Goal: Information Seeking & Learning: Learn about a topic

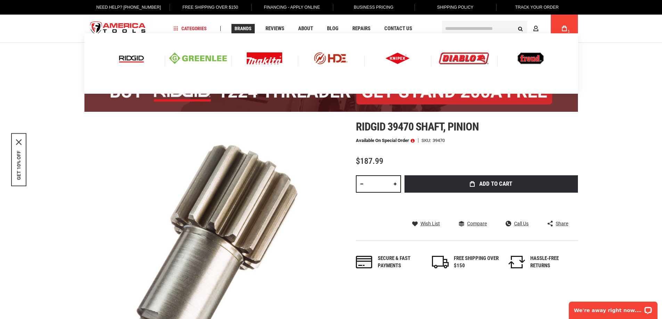
click at [135, 60] on img at bounding box center [131, 58] width 29 height 12
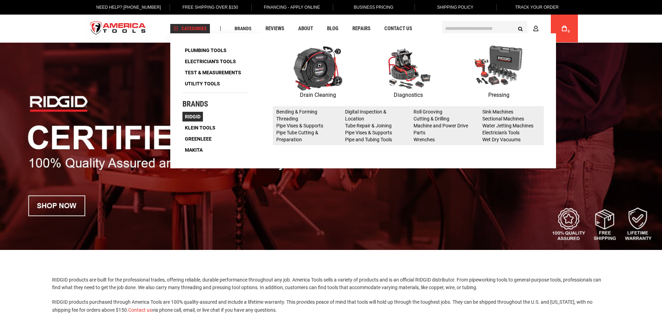
click at [192, 118] on span "Ridgid" at bounding box center [193, 116] width 16 height 5
click at [188, 116] on span "Ridgid" at bounding box center [193, 116] width 16 height 5
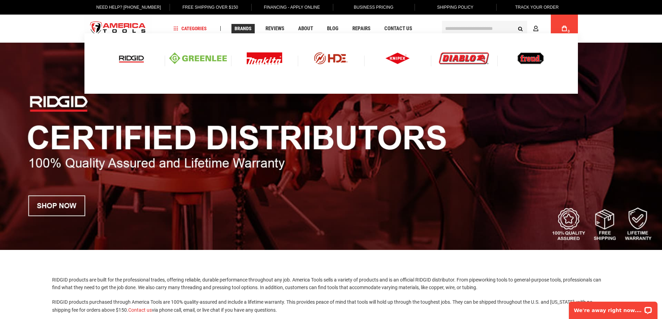
click at [128, 57] on img at bounding box center [131, 58] width 29 height 12
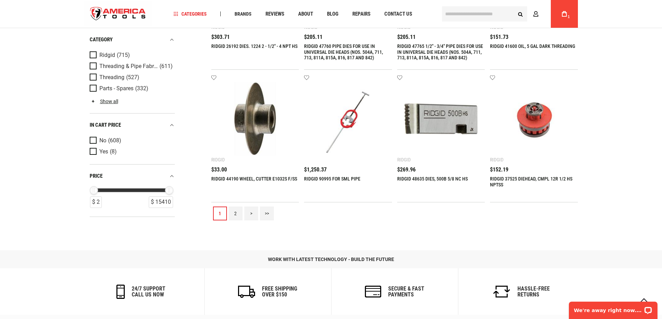
scroll to position [922, 0]
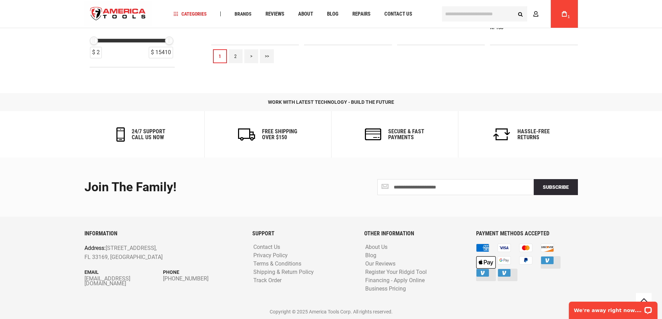
click at [234, 58] on link "2" at bounding box center [236, 56] width 14 height 14
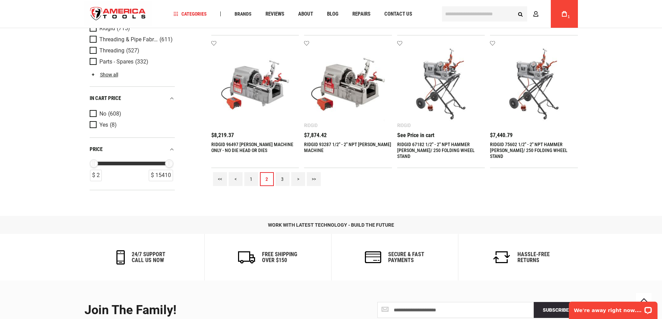
scroll to position [799, 0]
click at [279, 180] on link "3" at bounding box center [283, 179] width 14 height 14
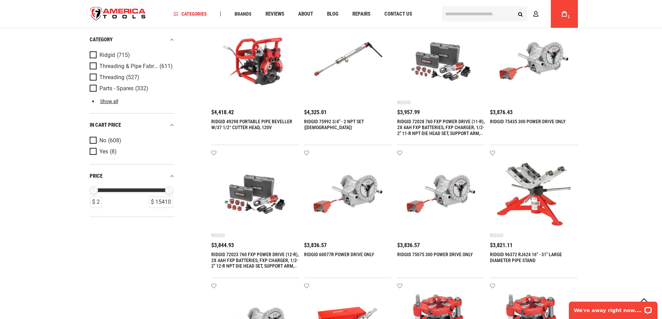
scroll to position [765, 0]
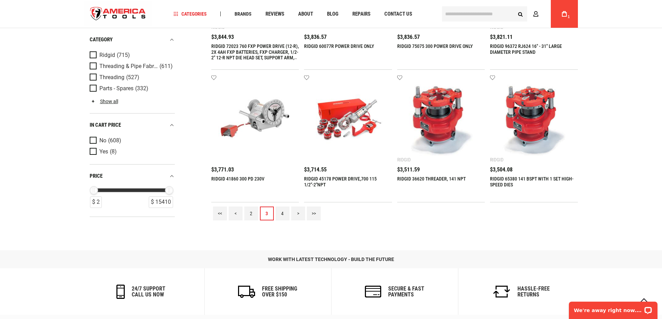
click at [281, 213] on link "4" at bounding box center [283, 214] width 14 height 14
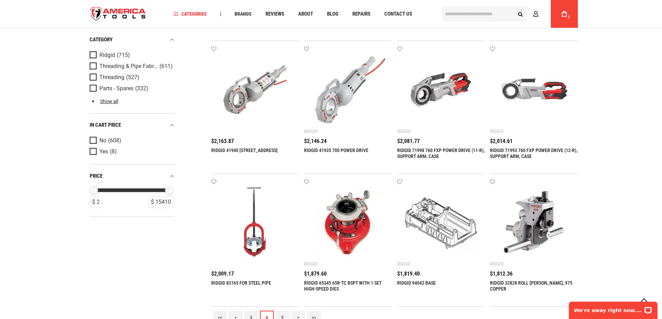
scroll to position [799, 0]
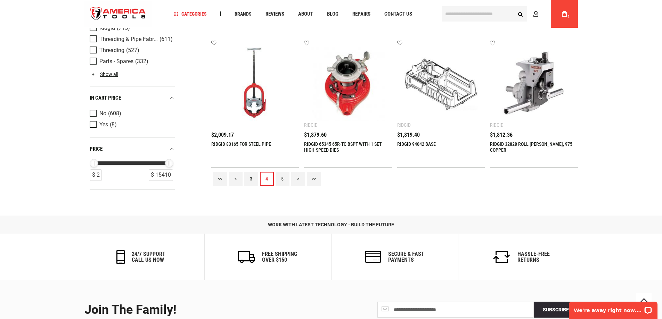
click at [281, 183] on link "5" at bounding box center [283, 179] width 14 height 14
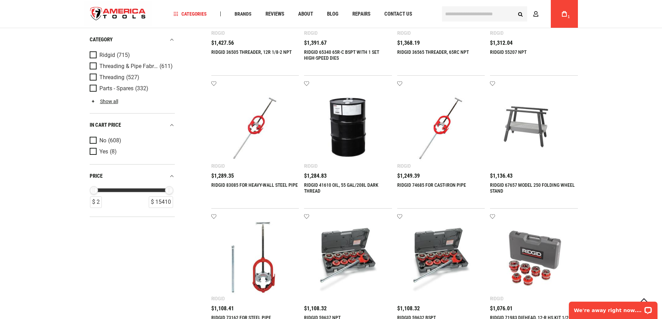
scroll to position [695, 0]
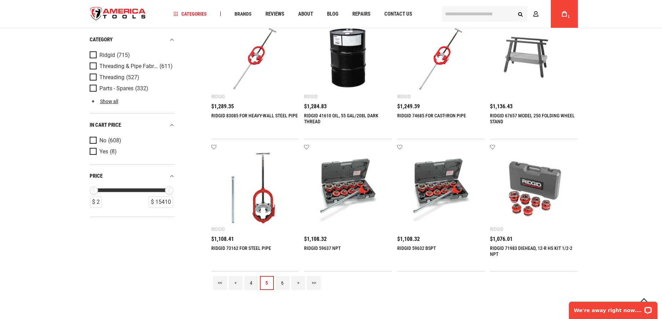
click at [284, 282] on link "6" at bounding box center [283, 283] width 14 height 14
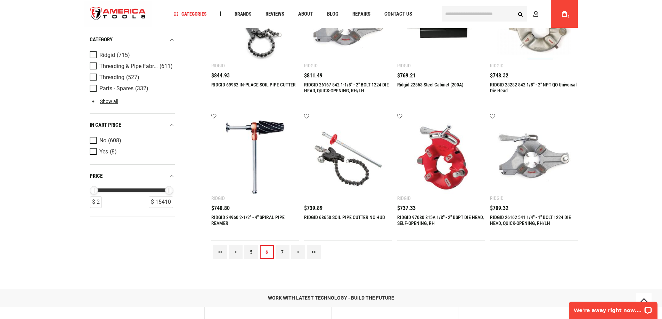
scroll to position [730, 0]
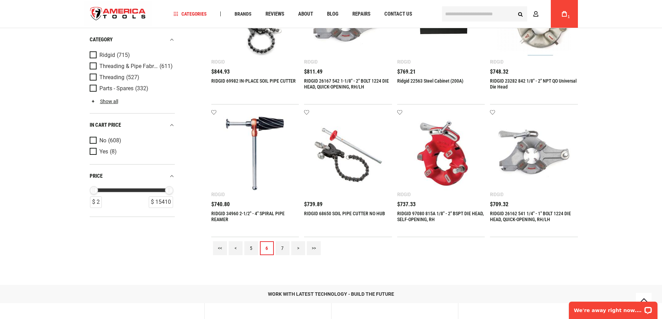
click at [278, 251] on link "7" at bounding box center [283, 249] width 14 height 14
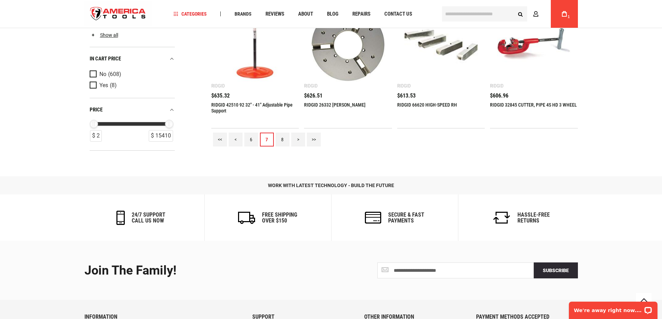
scroll to position [869, 0]
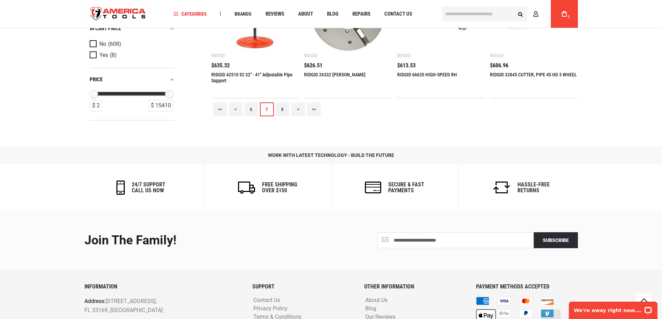
click at [286, 111] on link "8" at bounding box center [283, 110] width 14 height 14
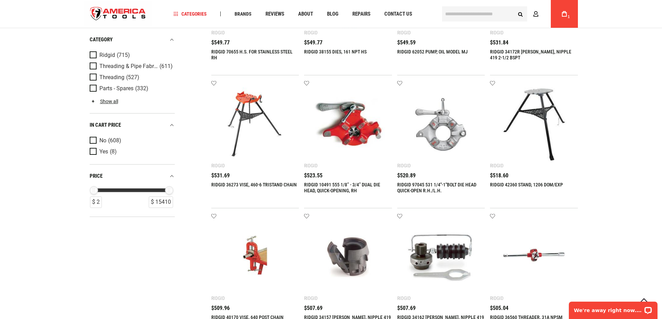
scroll to position [765, 0]
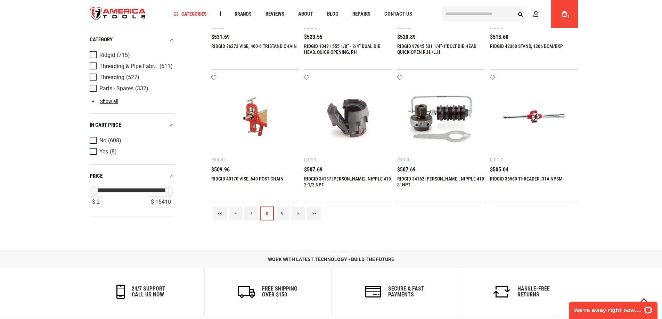
drag, startPoint x: 281, startPoint y: 219, endPoint x: 280, endPoint y: 214, distance: 4.9
click at [282, 219] on link "9" at bounding box center [283, 214] width 14 height 14
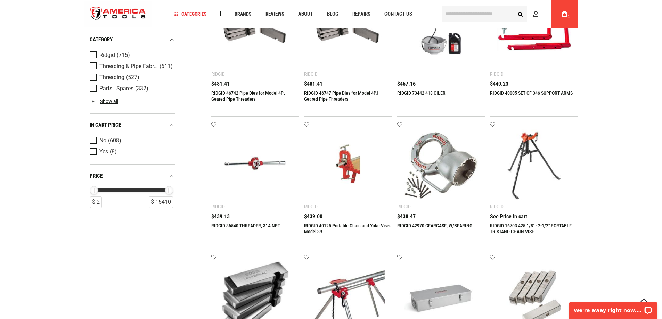
scroll to position [313, 0]
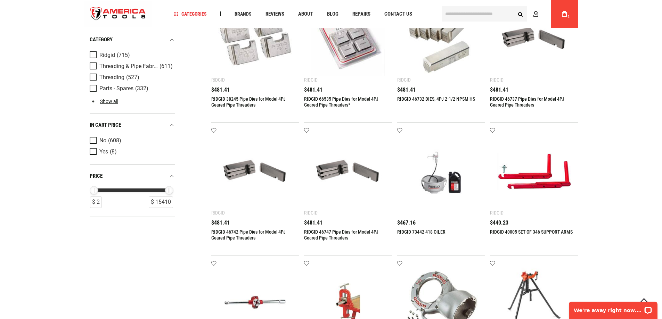
click at [228, 193] on img at bounding box center [255, 172] width 74 height 74
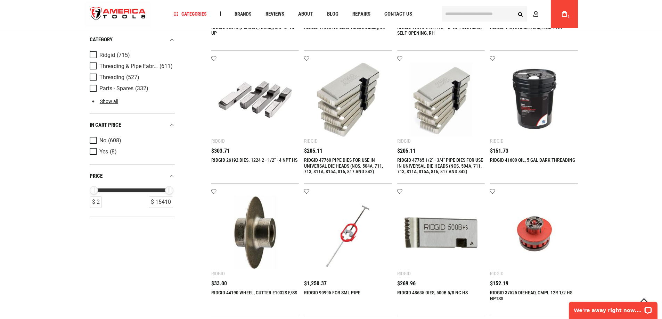
scroll to position [695, 0]
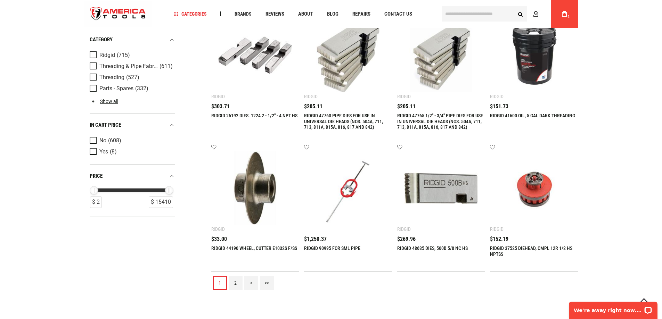
click at [230, 285] on link "2" at bounding box center [236, 283] width 14 height 14
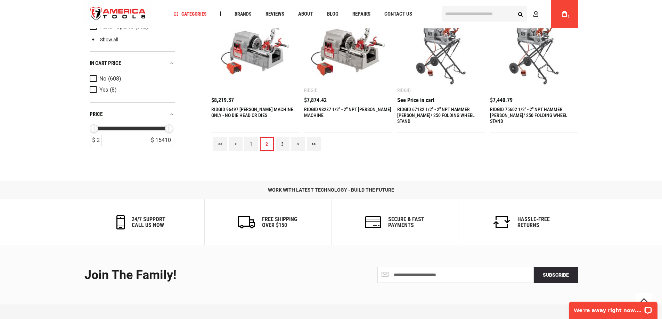
scroll to position [904, 0]
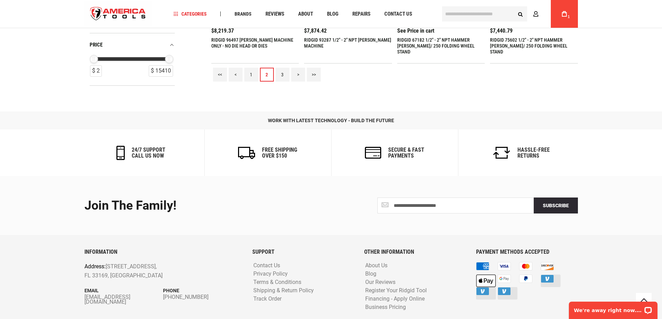
click at [253, 70] on link "1" at bounding box center [251, 75] width 14 height 14
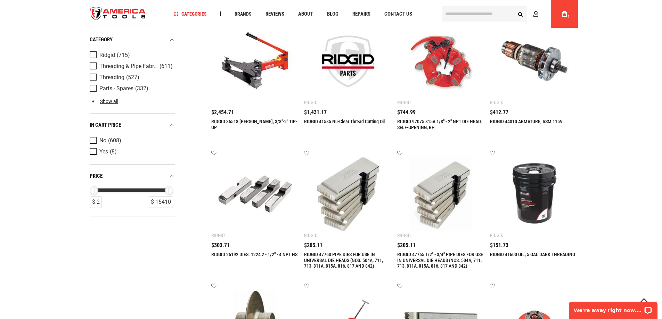
scroll to position [730, 0]
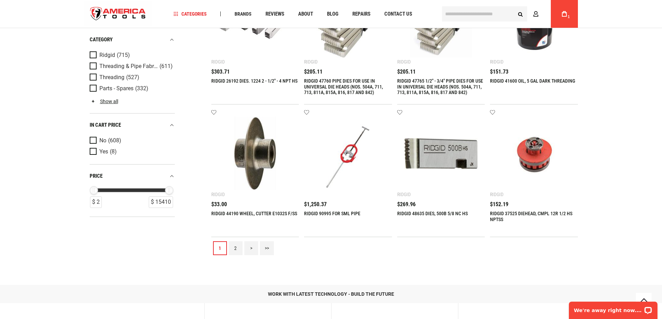
click at [241, 251] on link "2" at bounding box center [236, 249] width 14 height 14
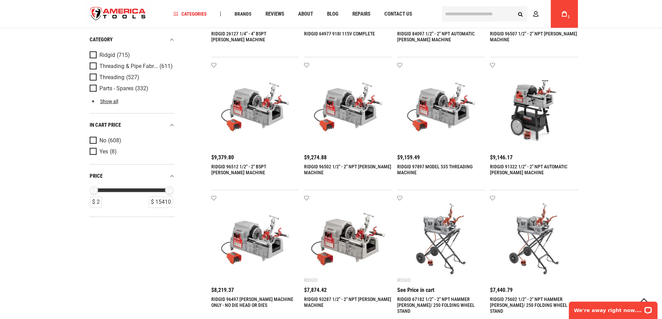
scroll to position [799, 0]
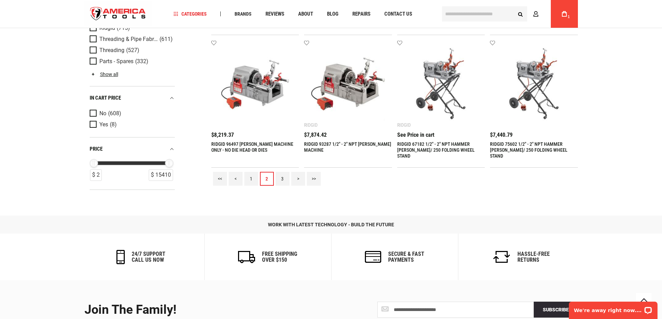
click at [281, 177] on link "3" at bounding box center [283, 179] width 14 height 14
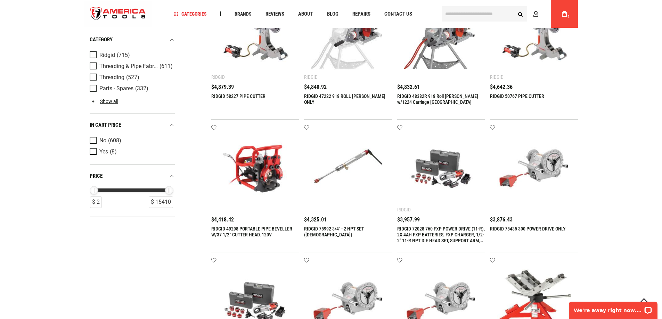
scroll to position [487, 0]
